Goal: Task Accomplishment & Management: Manage account settings

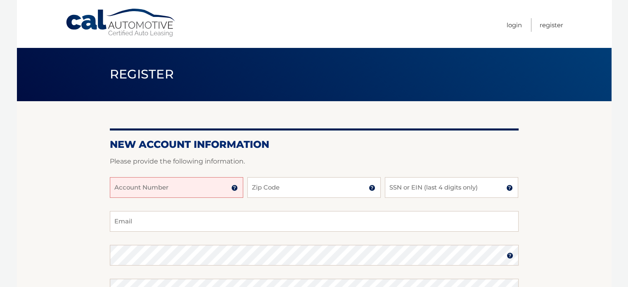
click at [186, 186] on input "Account Number" at bounding box center [176, 187] width 133 height 21
click at [165, 187] on input "Account Number" at bounding box center [176, 187] width 133 height 21
type input "44455990016"
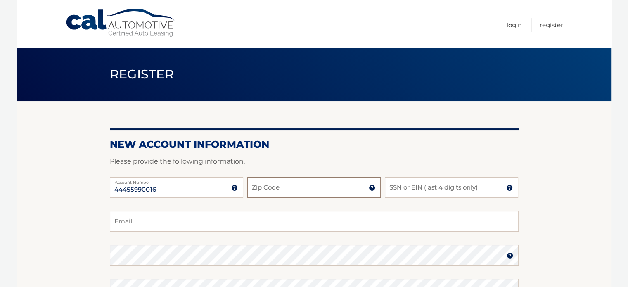
click at [286, 187] on input "Zip Code" at bounding box center [313, 187] width 133 height 21
type input "34983"
type input "czep56@yahoo.com"
click at [419, 185] on input "SSN or EIN (last 4 digits only)" at bounding box center [451, 187] width 133 height 21
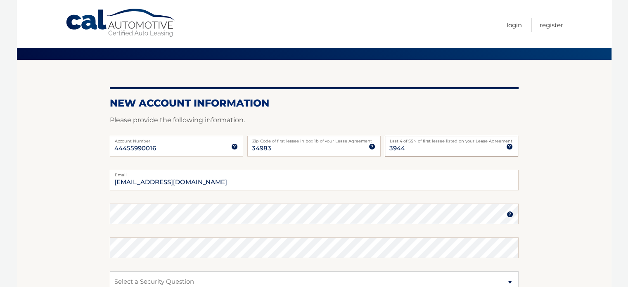
scroll to position [83, 0]
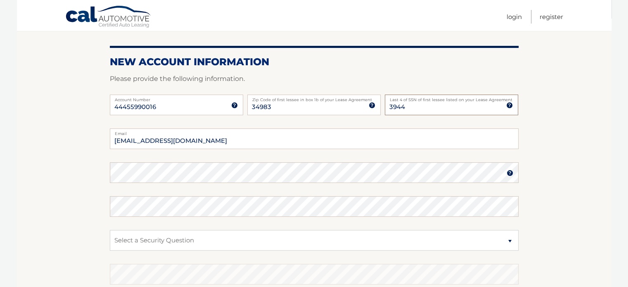
type input "3944"
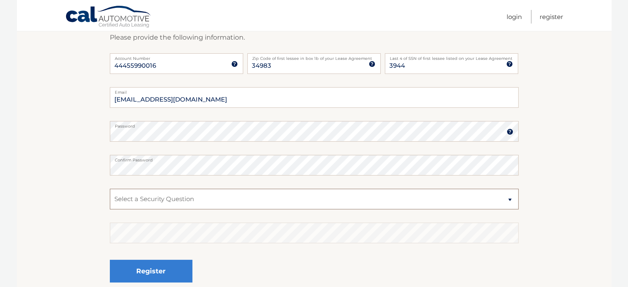
click at [507, 198] on select "Select a Security Question What was the name of your elementary school? What is…" at bounding box center [314, 199] width 409 height 21
select select "2"
click at [110, 189] on select "Select a Security Question What was the name of your elementary school? What is…" at bounding box center [314, 199] width 409 height 21
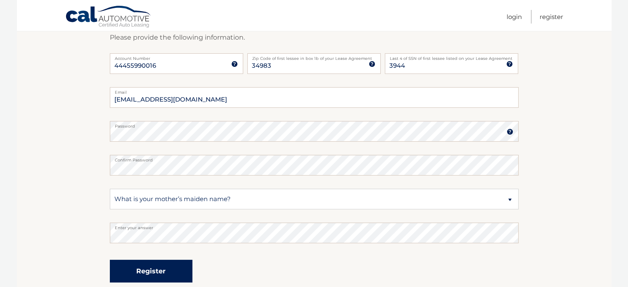
click at [157, 269] on button "Register" at bounding box center [151, 271] width 83 height 23
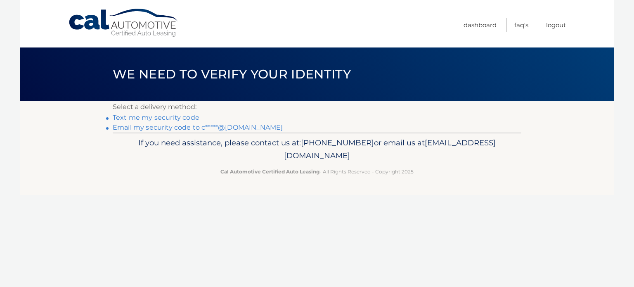
click at [183, 116] on link "Text me my security code" at bounding box center [156, 118] width 87 height 8
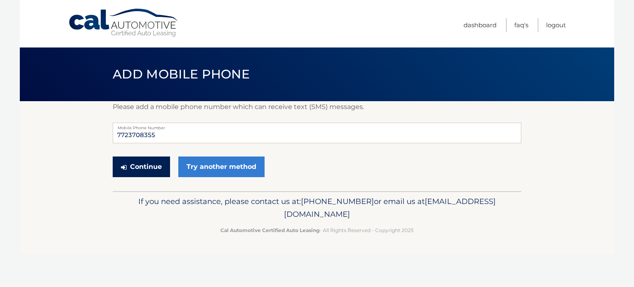
click at [156, 162] on button "Continue" at bounding box center [141, 166] width 57 height 21
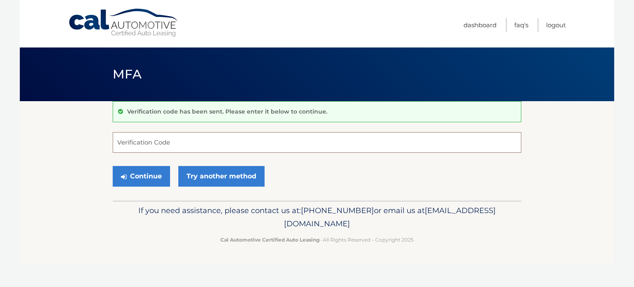
click at [251, 141] on input "Verification Code" at bounding box center [317, 142] width 409 height 21
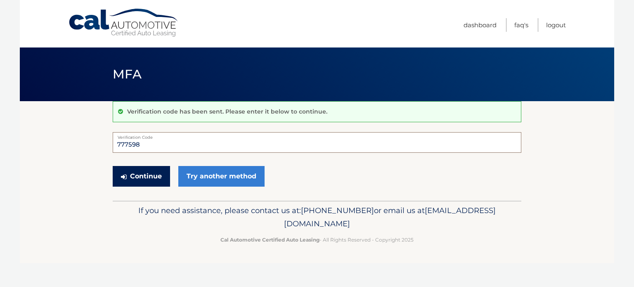
type input "777598"
click at [130, 176] on button "Continue" at bounding box center [141, 176] width 57 height 21
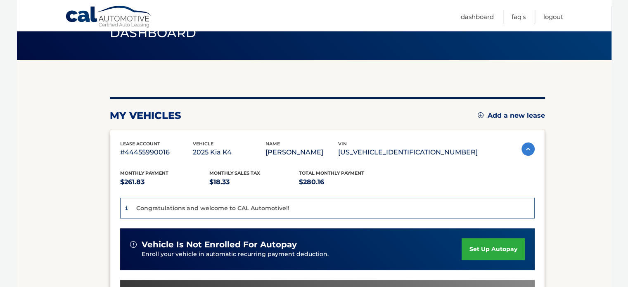
scroll to position [83, 0]
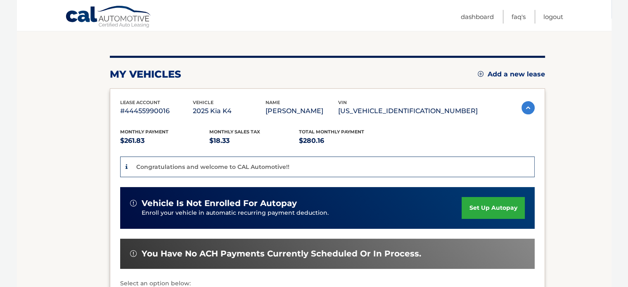
click at [496, 218] on link "set up autopay" at bounding box center [493, 208] width 63 height 22
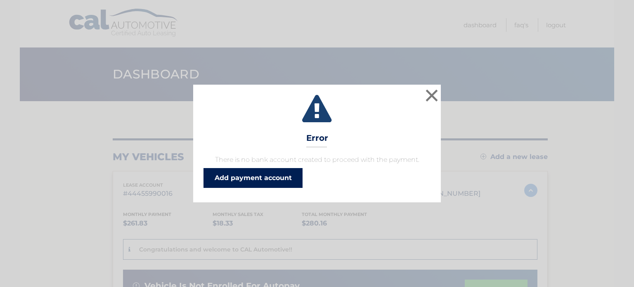
click at [276, 178] on link "Add payment account" at bounding box center [253, 178] width 99 height 20
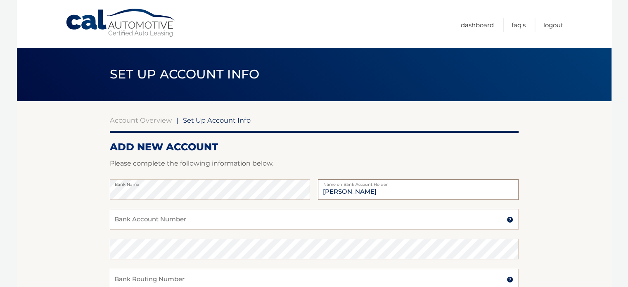
type input "[PERSON_NAME]"
click at [136, 220] on input "Bank Account Number" at bounding box center [314, 219] width 409 height 21
type input "0"
type input "005509389722"
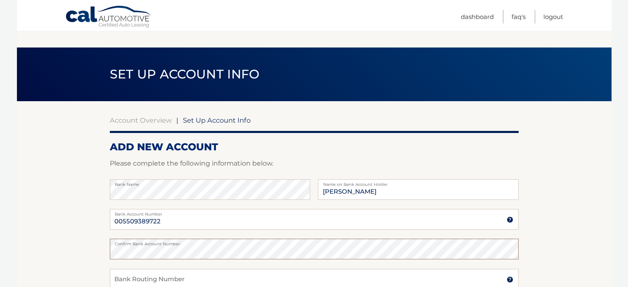
scroll to position [41, 0]
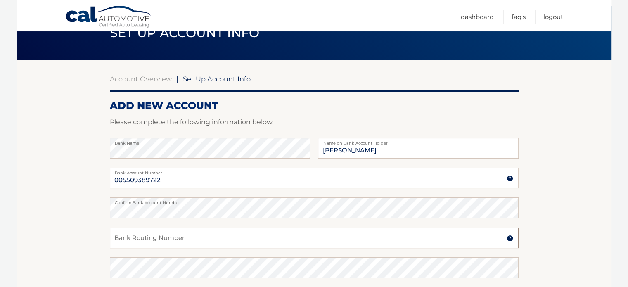
click at [130, 239] on input "Bank Routing Number" at bounding box center [314, 238] width 409 height 21
type input "0063000047"
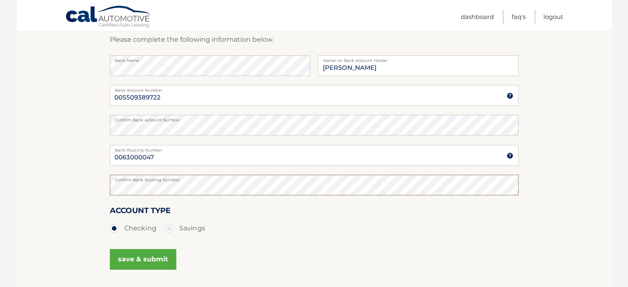
scroll to position [165, 0]
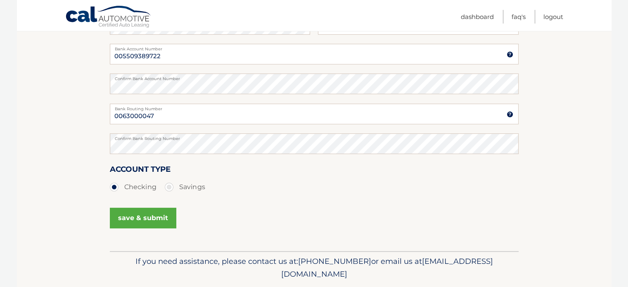
click at [138, 216] on button "save & submit" at bounding box center [143, 218] width 66 height 21
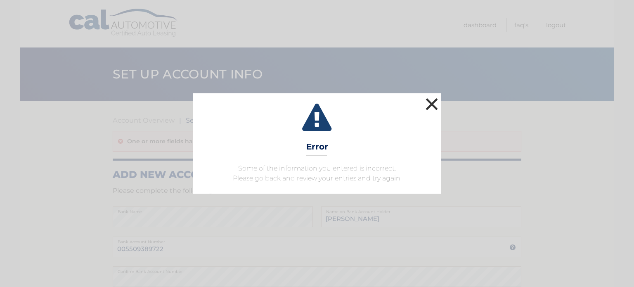
click at [434, 101] on button "×" at bounding box center [432, 104] width 17 height 17
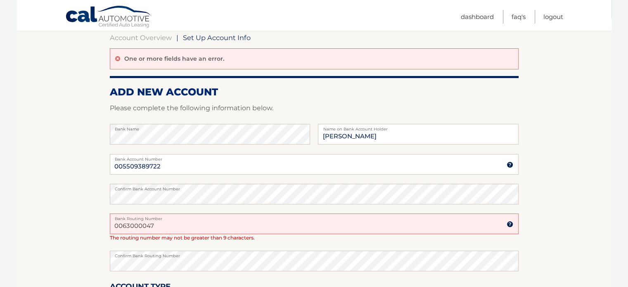
scroll to position [124, 0]
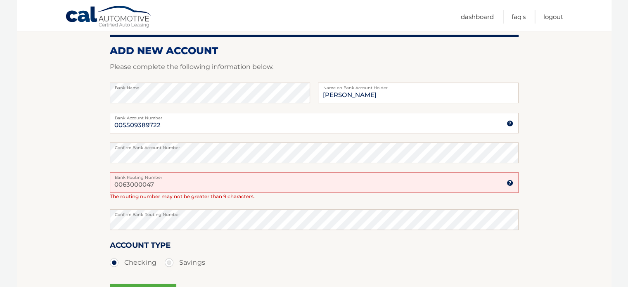
drag, startPoint x: 166, startPoint y: 186, endPoint x: 68, endPoint y: 180, distance: 98.0
click at [68, 180] on section "Account Overview | Set Up Account Info One or more fields have an error. ADD NE…" at bounding box center [314, 152] width 595 height 350
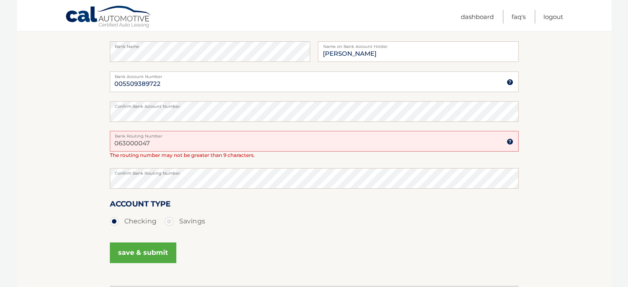
scroll to position [206, 0]
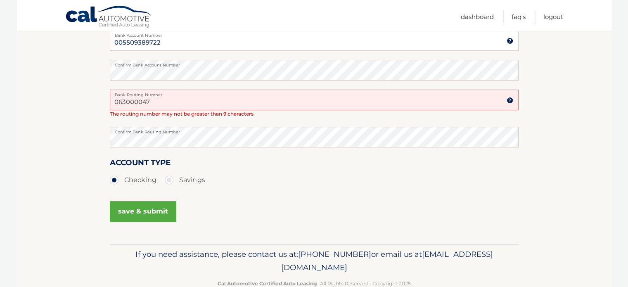
type input "063000047"
click at [145, 210] on button "save & submit" at bounding box center [143, 211] width 66 height 21
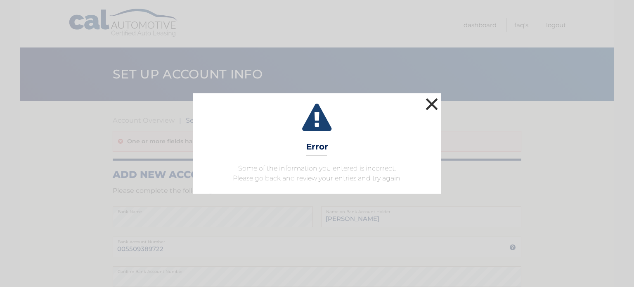
click at [433, 101] on button "×" at bounding box center [432, 104] width 17 height 17
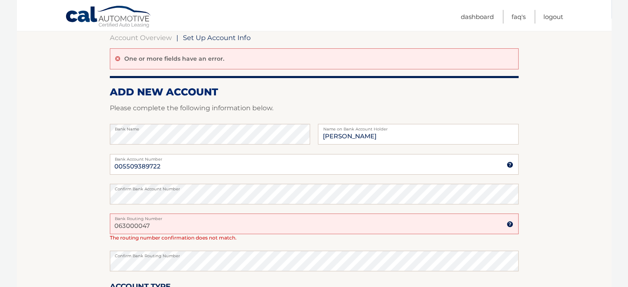
scroll to position [124, 0]
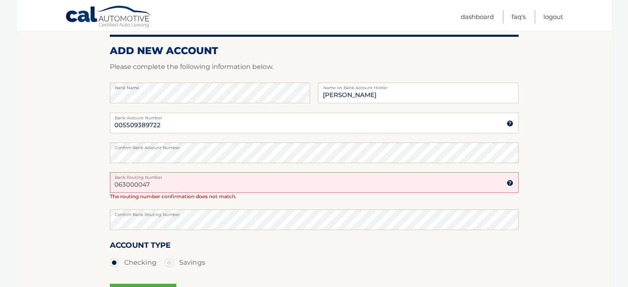
drag, startPoint x: 154, startPoint y: 183, endPoint x: 93, endPoint y: 183, distance: 60.7
click at [93, 183] on section "Account Overview | Set Up Account Info One or more fields have an error. ADD NE…" at bounding box center [314, 152] width 595 height 350
click at [59, 211] on section "Account Overview | Set Up Account Info One or more fields have an error. ADD NE…" at bounding box center [314, 152] width 595 height 350
click at [139, 185] on input "063000047" at bounding box center [314, 182] width 409 height 21
click at [63, 205] on section "Account Overview | Set Up Account Info One or more fields have an error. ADD NE…" at bounding box center [314, 152] width 595 height 350
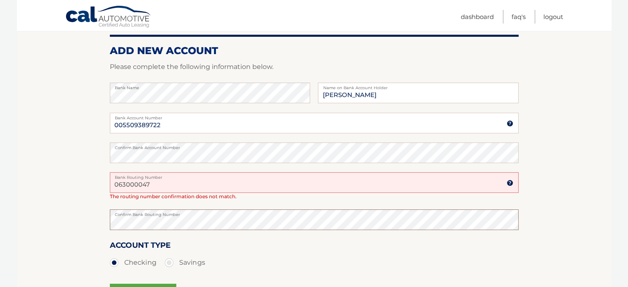
scroll to position [165, 0]
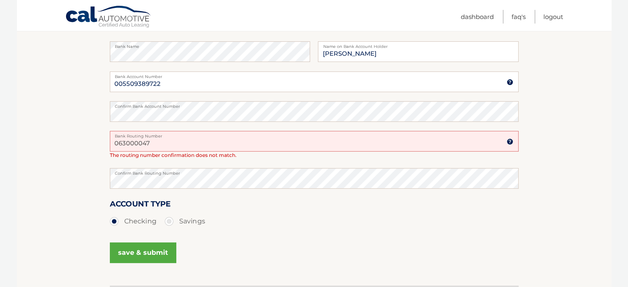
click at [149, 250] on button "save & submit" at bounding box center [143, 252] width 66 height 21
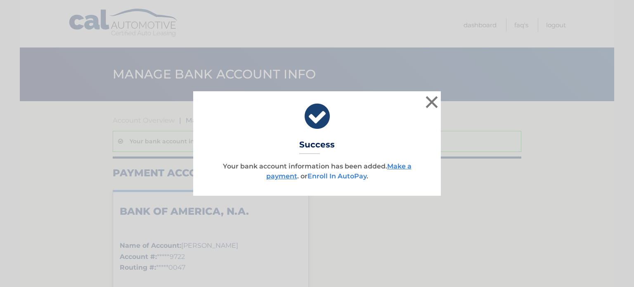
click at [337, 175] on link "Enroll In AutoPay" at bounding box center [337, 176] width 59 height 8
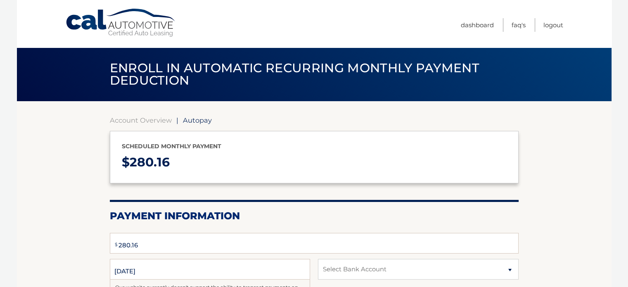
select select "ODViMDU4MjAtZDQwZi00NjA5LThkNzgtYWE3MmZmNjE4ZjA0"
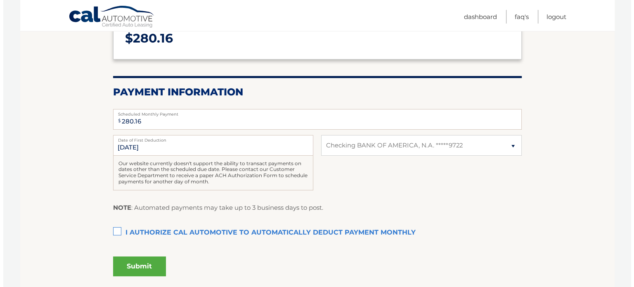
scroll to position [165, 0]
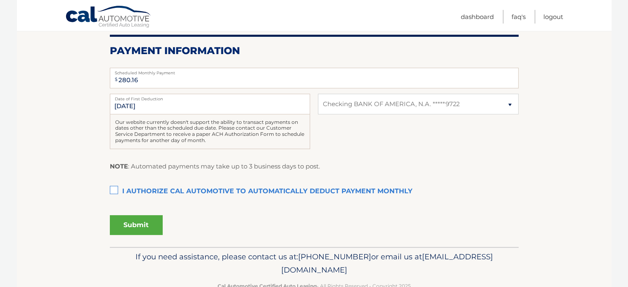
click at [113, 189] on label "I authorize cal automotive to automatically deduct payment monthly This checkbo…" at bounding box center [314, 191] width 409 height 17
click at [0, 0] on input "I authorize cal automotive to automatically deduct payment monthly This checkbo…" at bounding box center [0, 0] width 0 height 0
click at [140, 222] on button "Submit" at bounding box center [136, 225] width 53 height 20
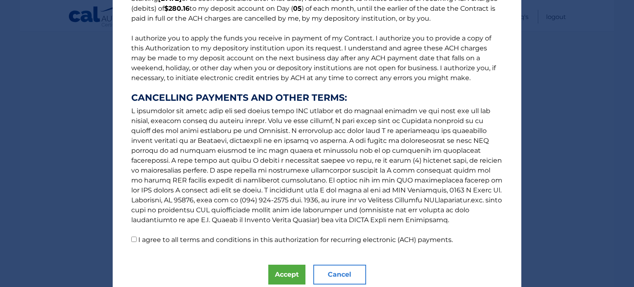
scroll to position [113, 0]
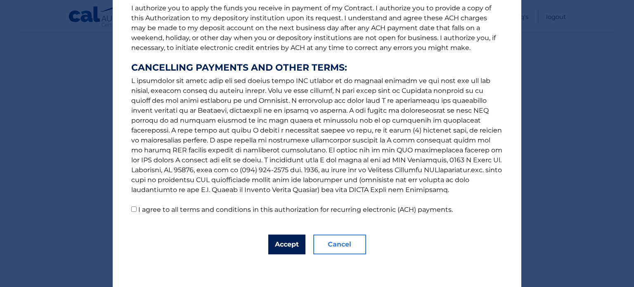
click at [282, 241] on button "Accept" at bounding box center [286, 245] width 37 height 20
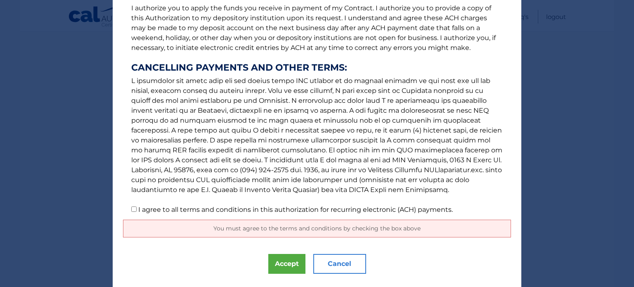
click at [131, 208] on input "I agree to all terms and conditions in this authorization for recurring electro…" at bounding box center [133, 208] width 5 height 5
checkbox input "true"
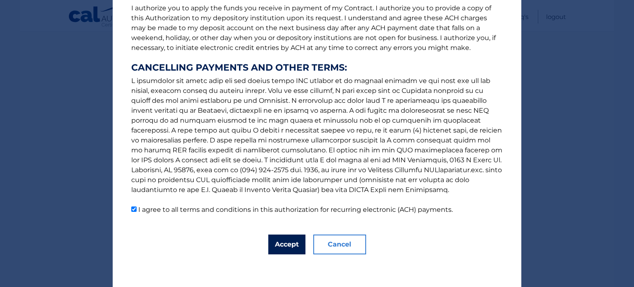
click at [286, 244] on button "Accept" at bounding box center [286, 245] width 37 height 20
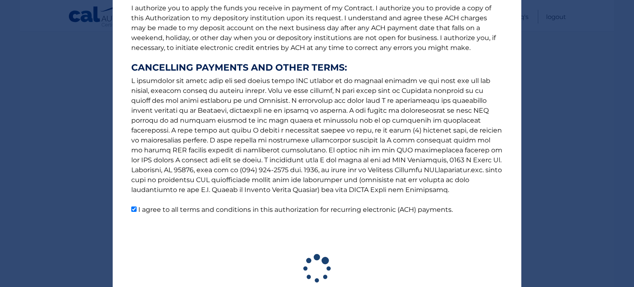
scroll to position [164, 0]
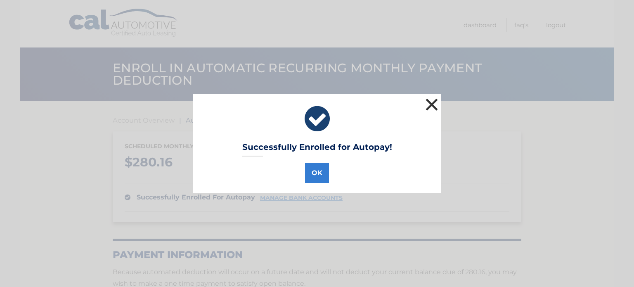
click at [427, 103] on button "×" at bounding box center [432, 104] width 17 height 17
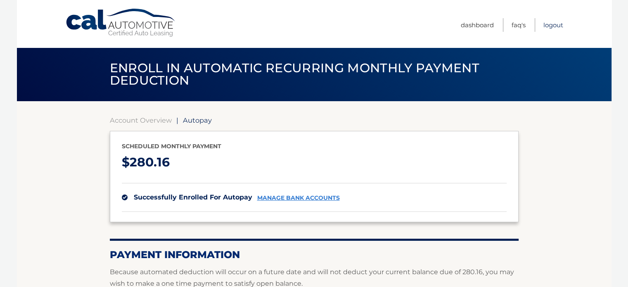
click at [555, 21] on link "Logout" at bounding box center [553, 25] width 20 height 14
